Goal: Task Accomplishment & Management: Use online tool/utility

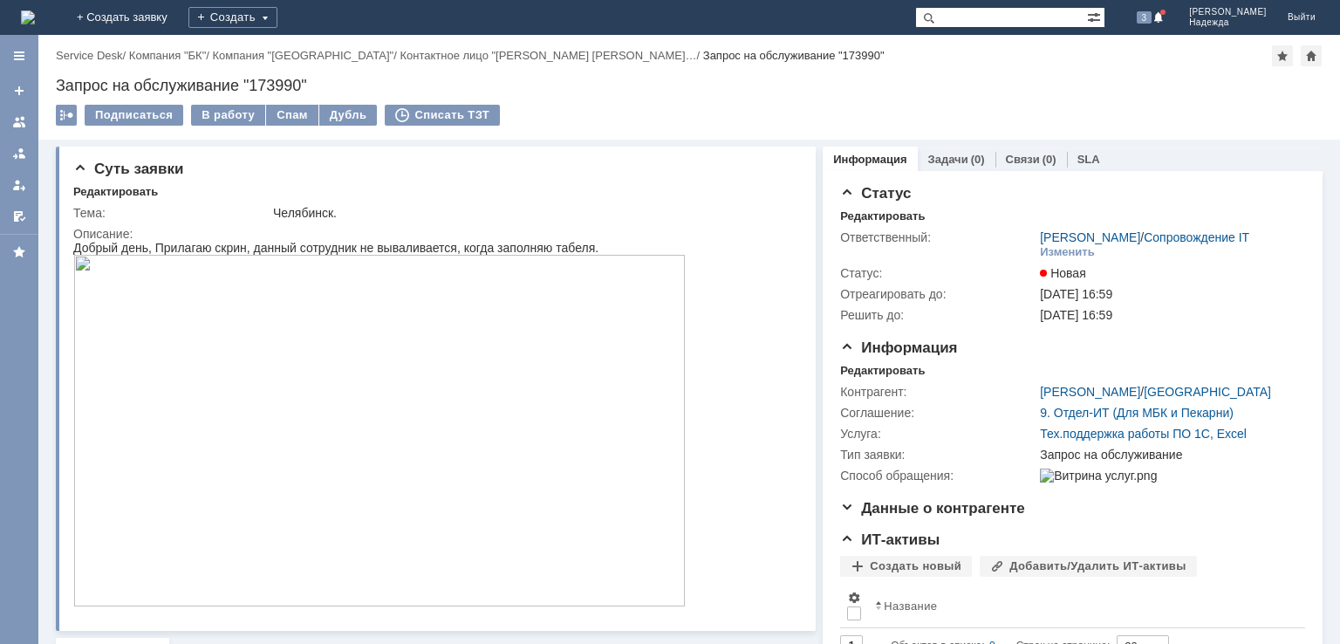
click at [286, 79] on div "Запрос на обслуживание "173990"" at bounding box center [689, 85] width 1267 height 17
copy div "173990"
click at [314, 211] on div "Челябинск." at bounding box center [532, 213] width 518 height 14
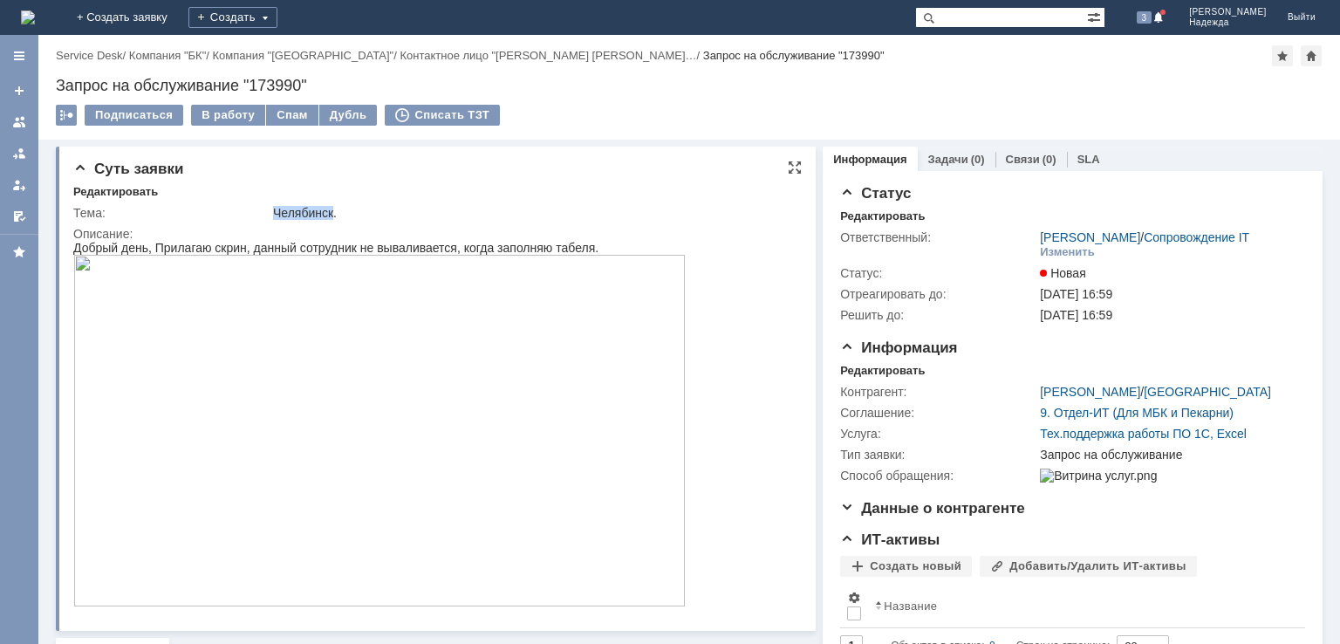
copy div "Челябинск"
click at [161, 245] on div "Добрый день, Прилагаю скрин, данный сотрудник не вываливается, когда заполняю т…" at bounding box center [379, 248] width 612 height 14
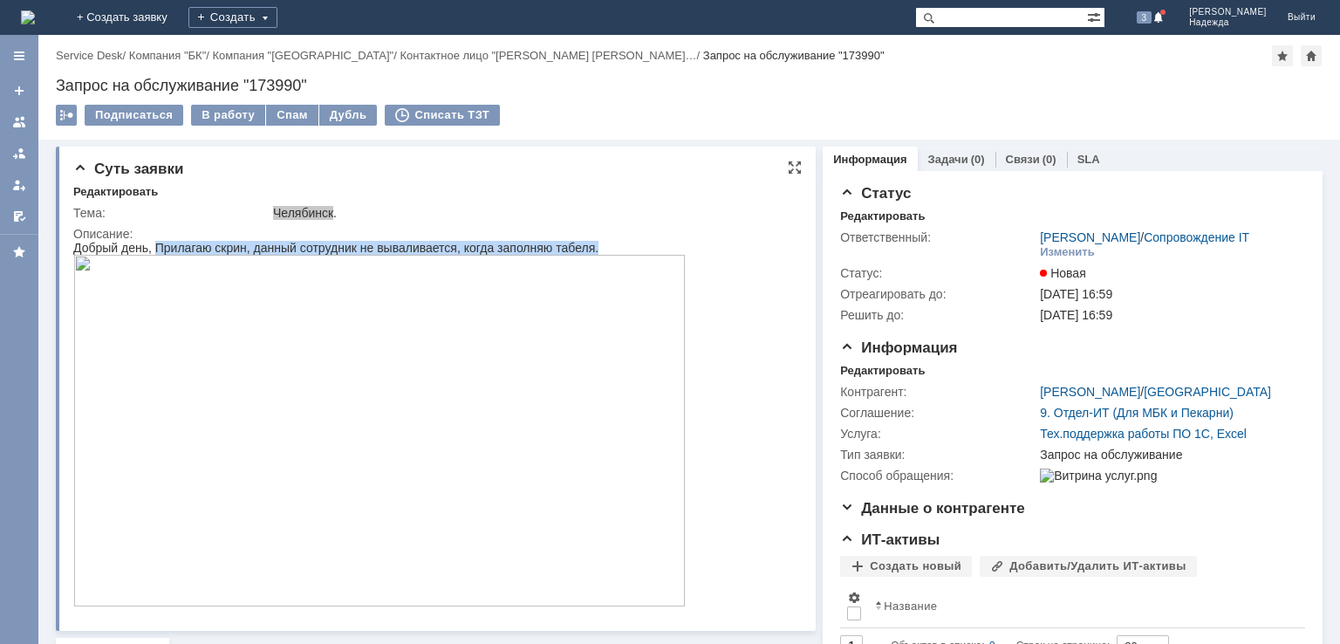
drag, startPoint x: 157, startPoint y: 243, endPoint x: 508, endPoint y: 449, distance: 406.7
click at [508, 449] on body "Добрый день, Прилагаю скрин, данный сотрудник не вываливается, когда заполняю т…" at bounding box center [379, 425] width 612 height 368
copy div "Прилагаю скрин, данный сотрудник не вываливается, когда заполняю табеля."
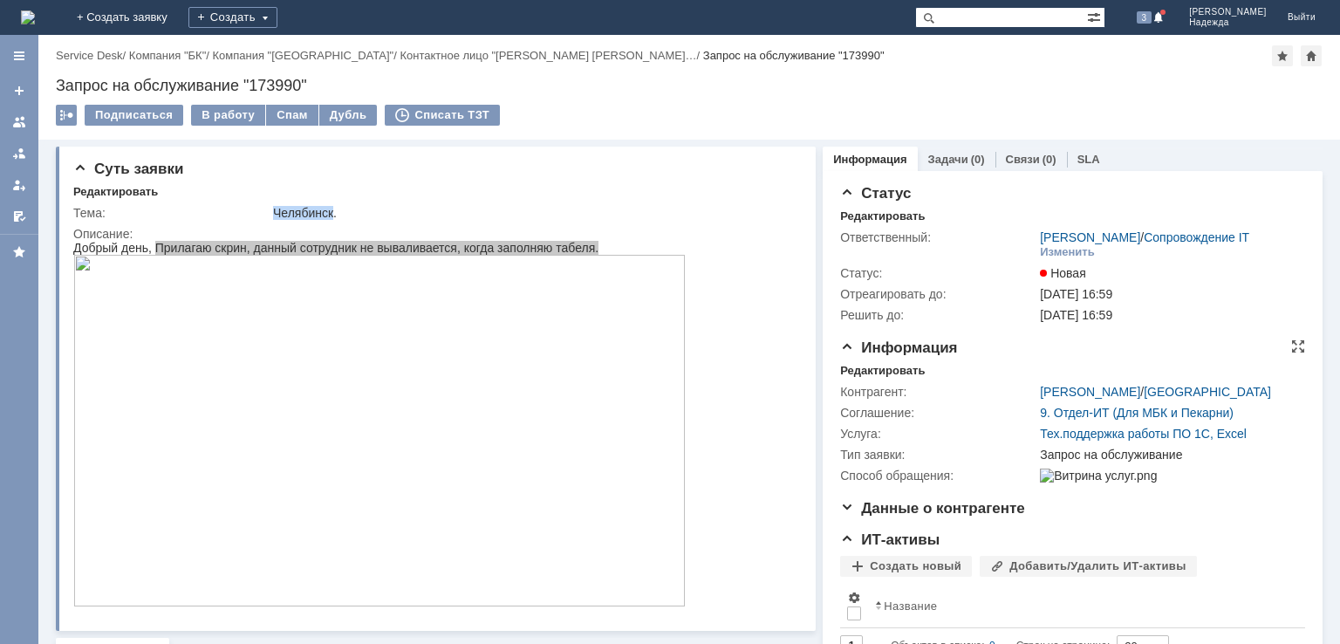
drag, startPoint x: 1022, startPoint y: 390, endPoint x: 1209, endPoint y: 390, distance: 186.7
click at [1208, 392] on tr "Контрагент: [PERSON_NAME] / [GEOGRAPHIC_DATA]" at bounding box center [1070, 391] width 460 height 21
copy tr "[PERSON_NAME]"
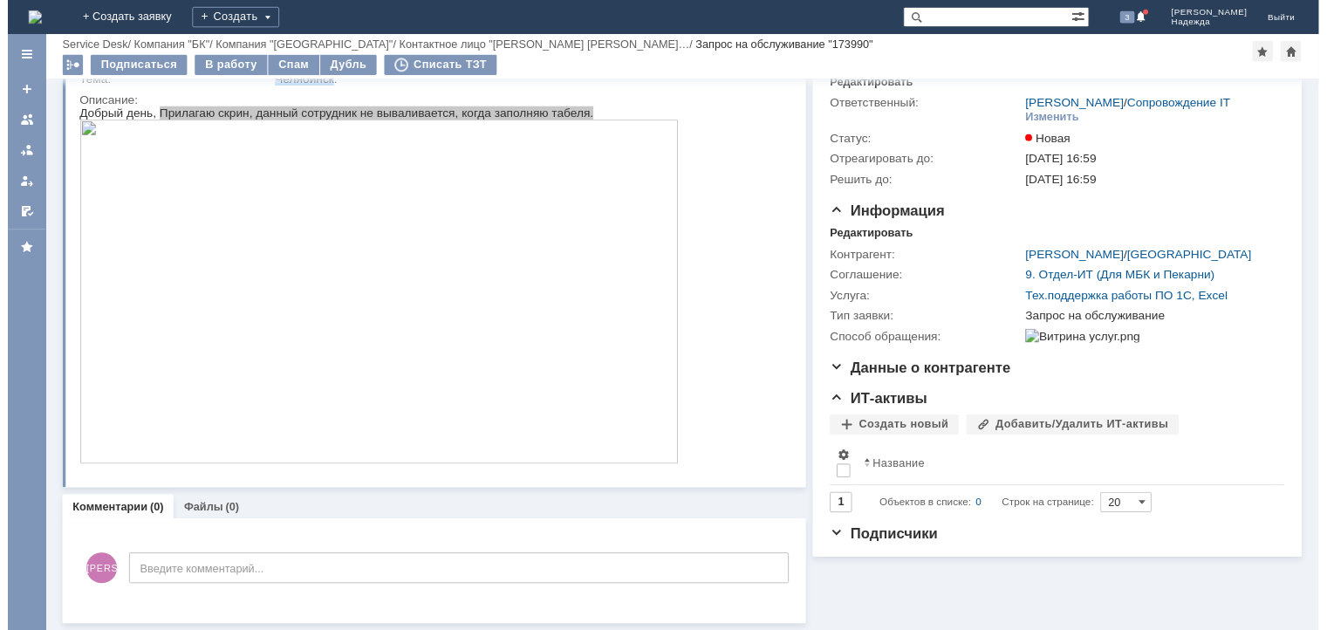
scroll to position [73, 0]
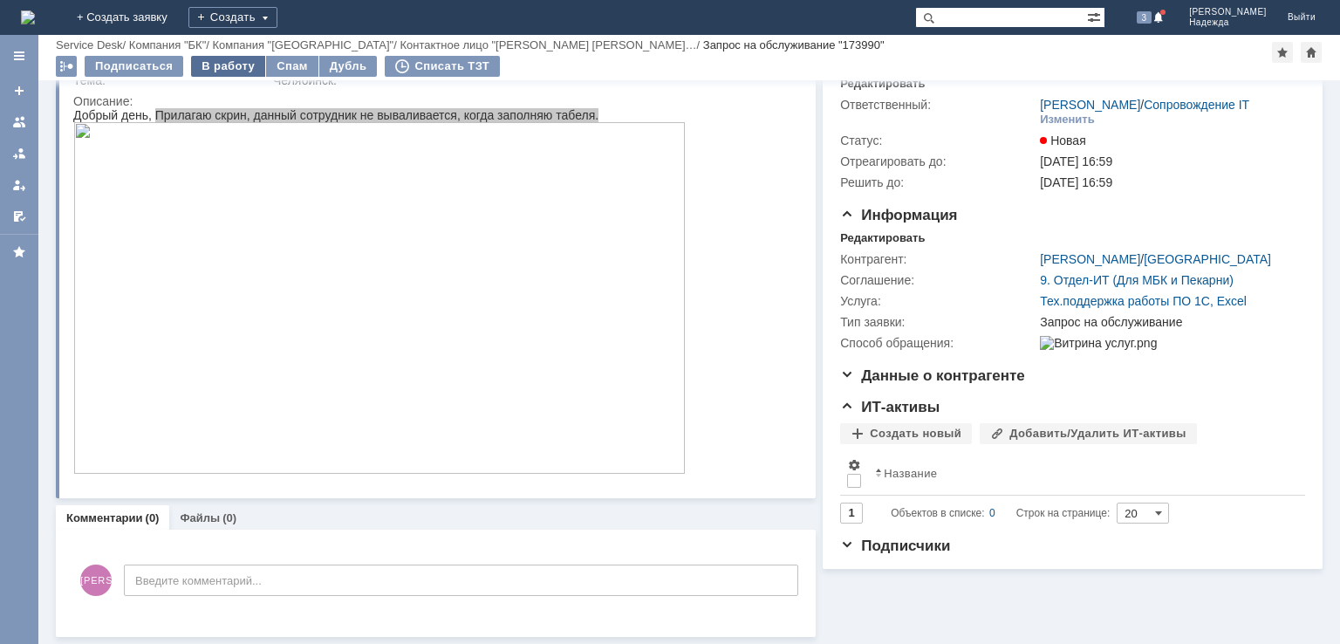
click at [220, 63] on div "В работу" at bounding box center [228, 66] width 74 height 21
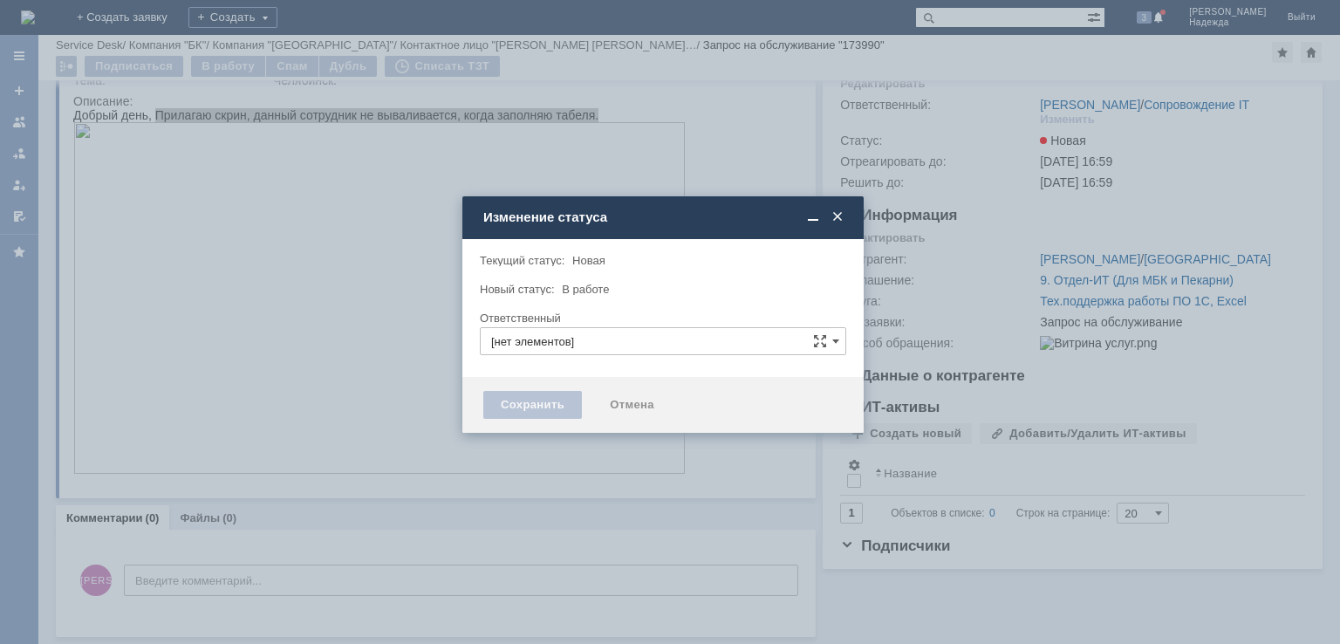
type input "[PERSON_NAME]"
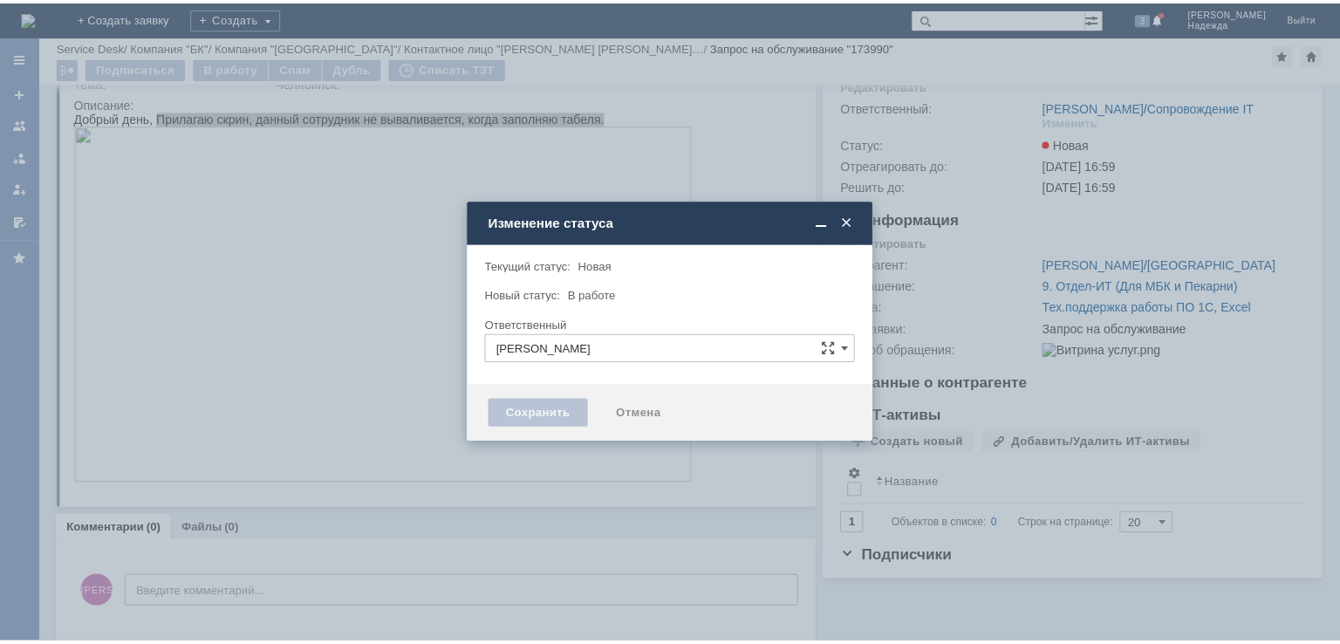
scroll to position [82, 0]
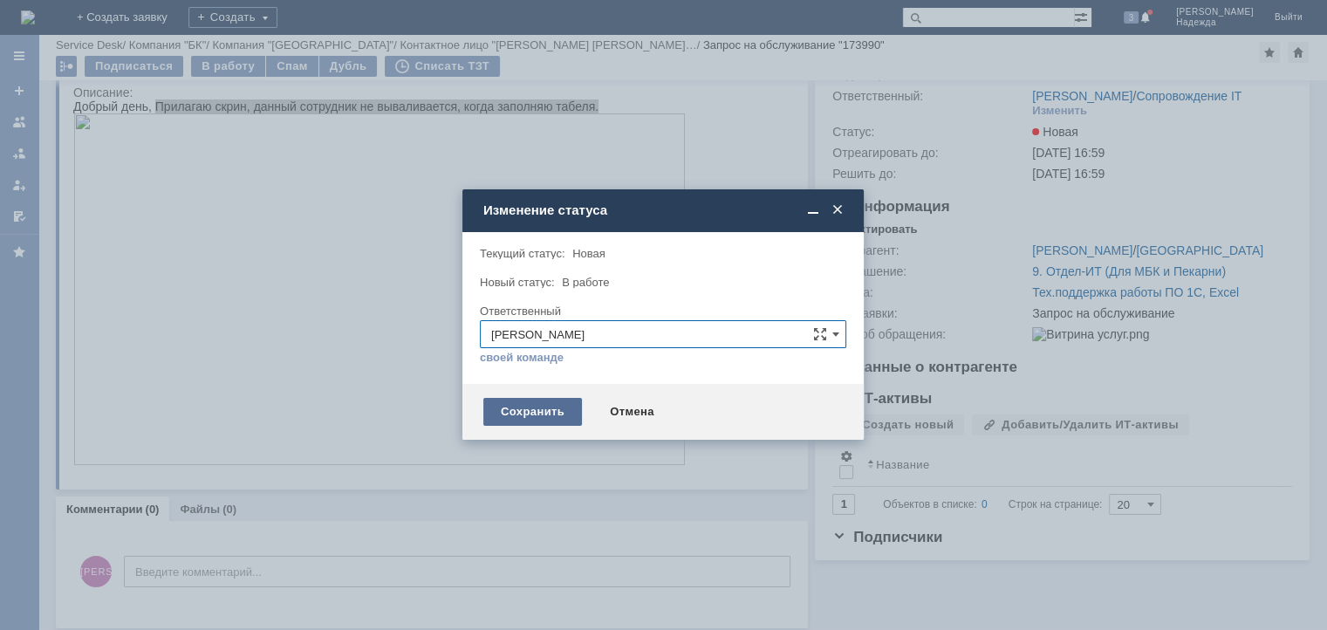
click at [550, 413] on div "Сохранить" at bounding box center [532, 412] width 99 height 28
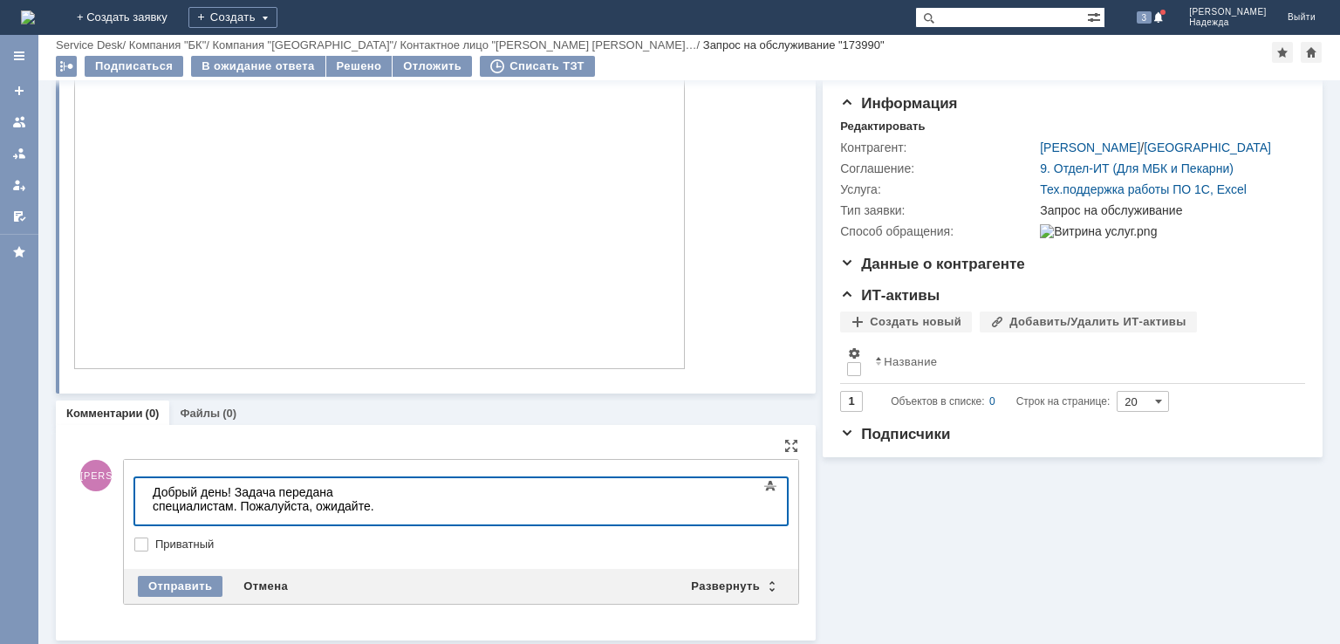
scroll to position [165, 0]
click at [195, 575] on div "Отправить" at bounding box center [180, 585] width 85 height 21
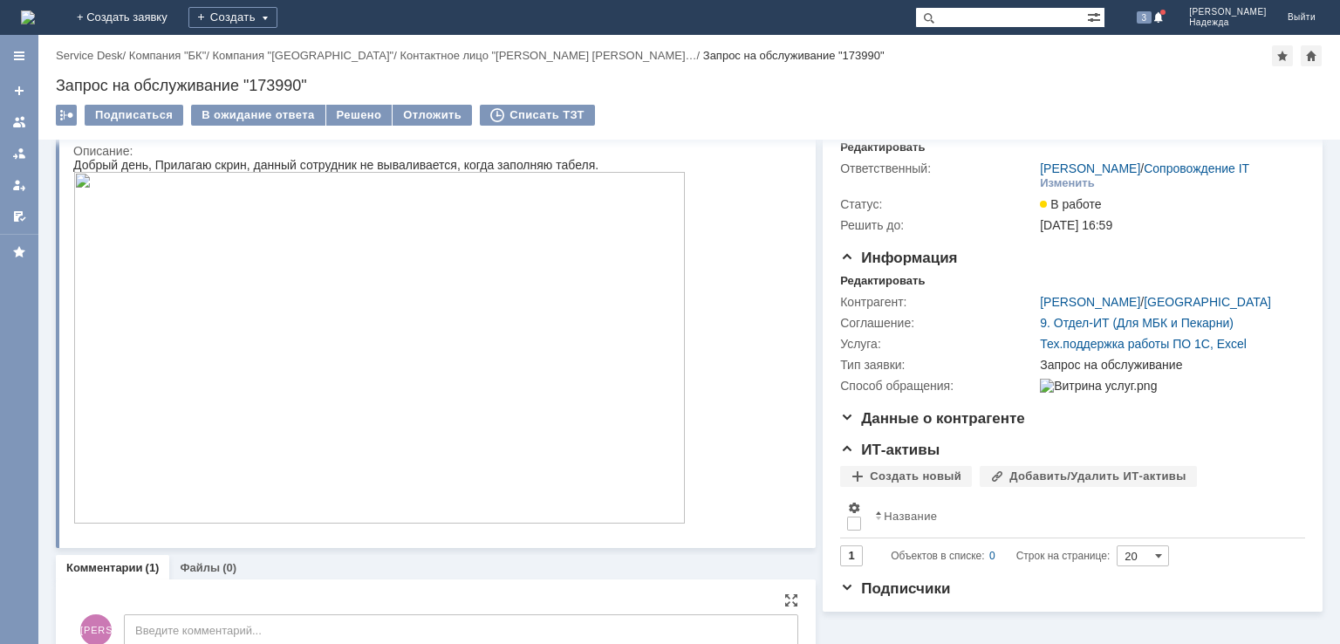
scroll to position [0, 0]
